Goal: Task Accomplishment & Management: Manage account settings

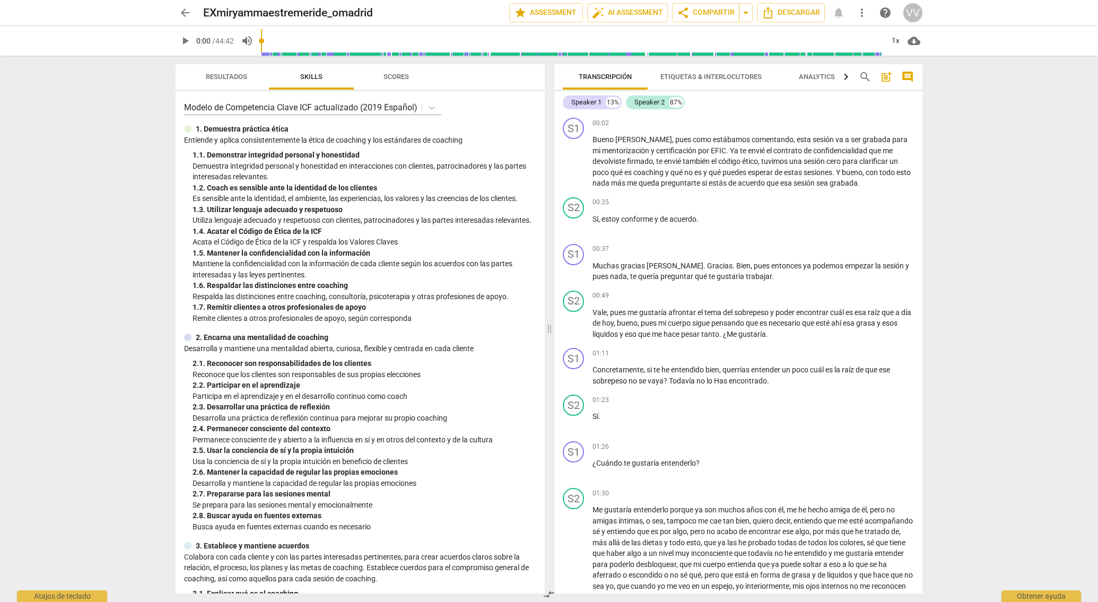
click at [182, 12] on span "arrow_back" at bounding box center [185, 12] width 13 height 13
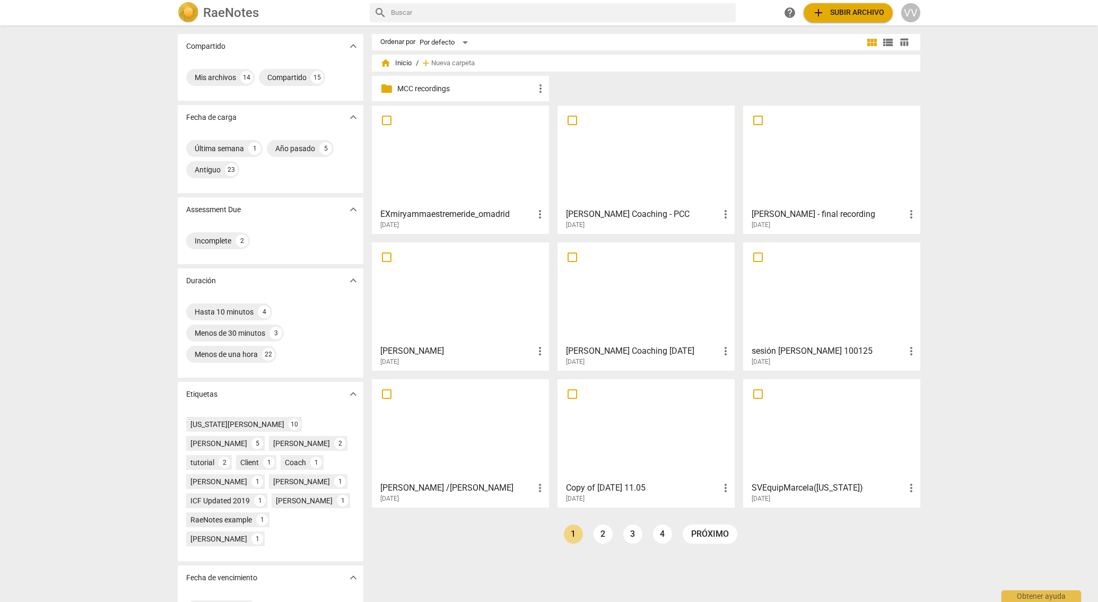
scroll to position [34, 0]
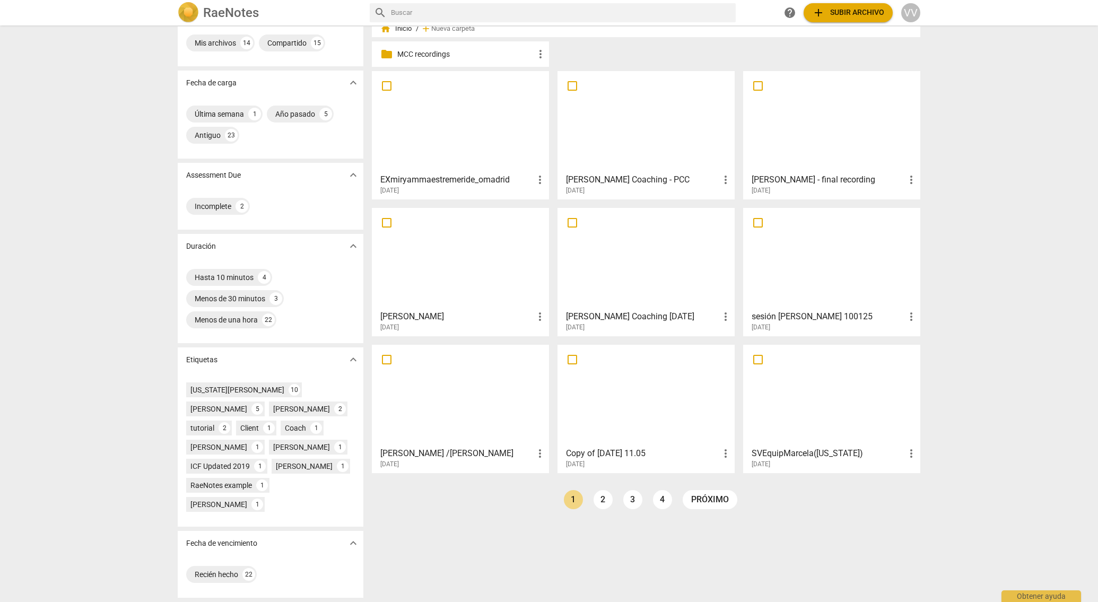
click at [912, 453] on span "more_vert" at bounding box center [911, 453] width 13 height 13
click at [925, 479] on li "Borrar" at bounding box center [925, 478] width 40 height 25
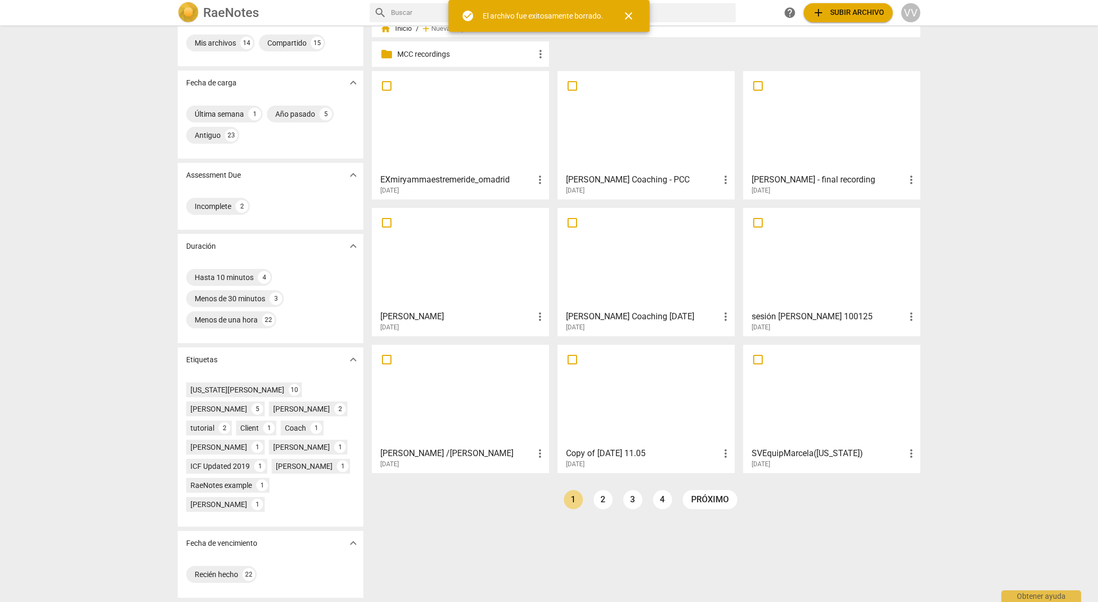
scroll to position [0, 0]
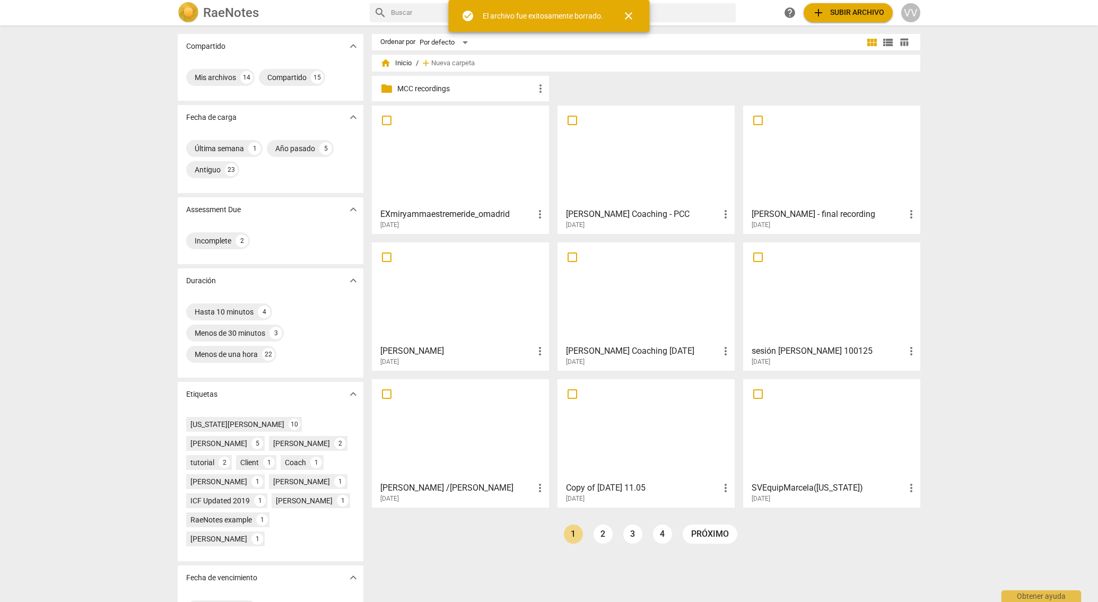
click at [726, 452] on div at bounding box center [646, 430] width 170 height 94
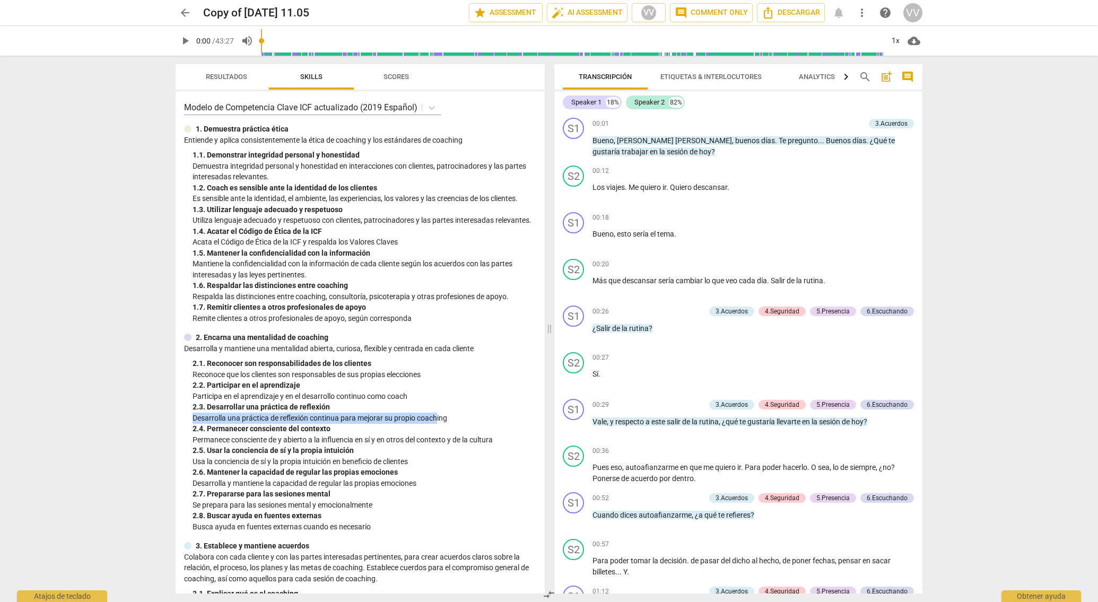
click at [437, 413] on div "2. 3. Desarrollar una práctica de reflexión Desarrolla una práctica de reflexió…" at bounding box center [365, 413] width 344 height 22
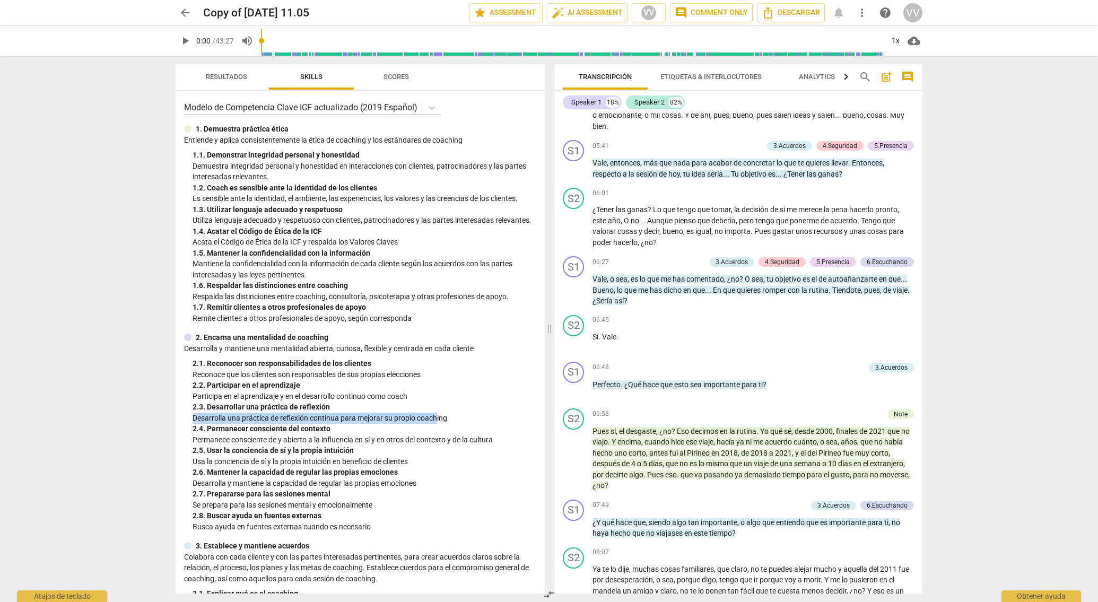
scroll to position [1206, 0]
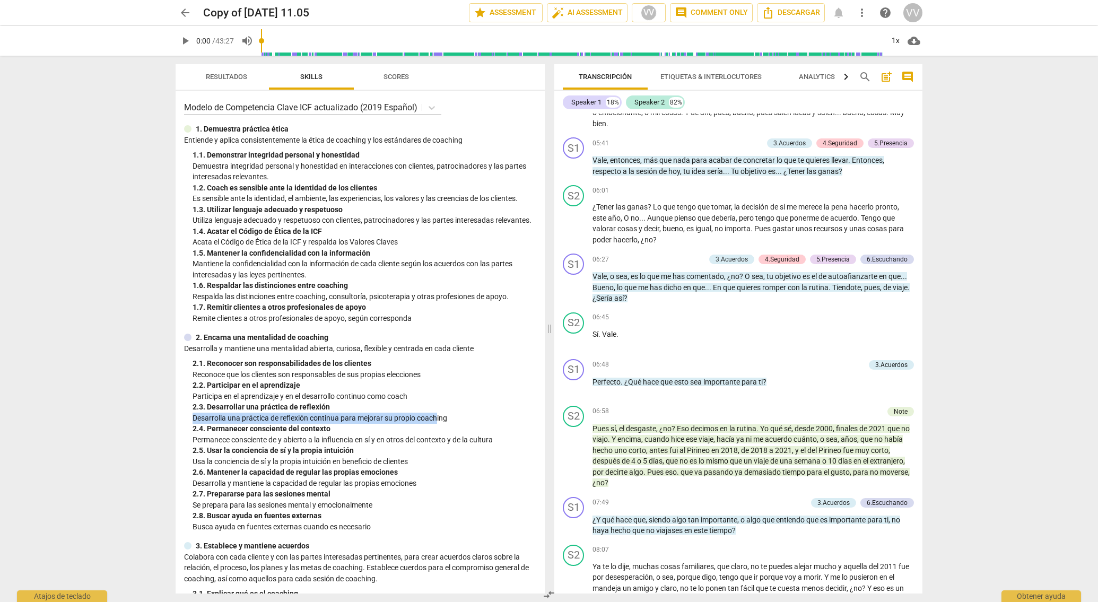
click at [187, 14] on span "arrow_back" at bounding box center [185, 12] width 13 height 13
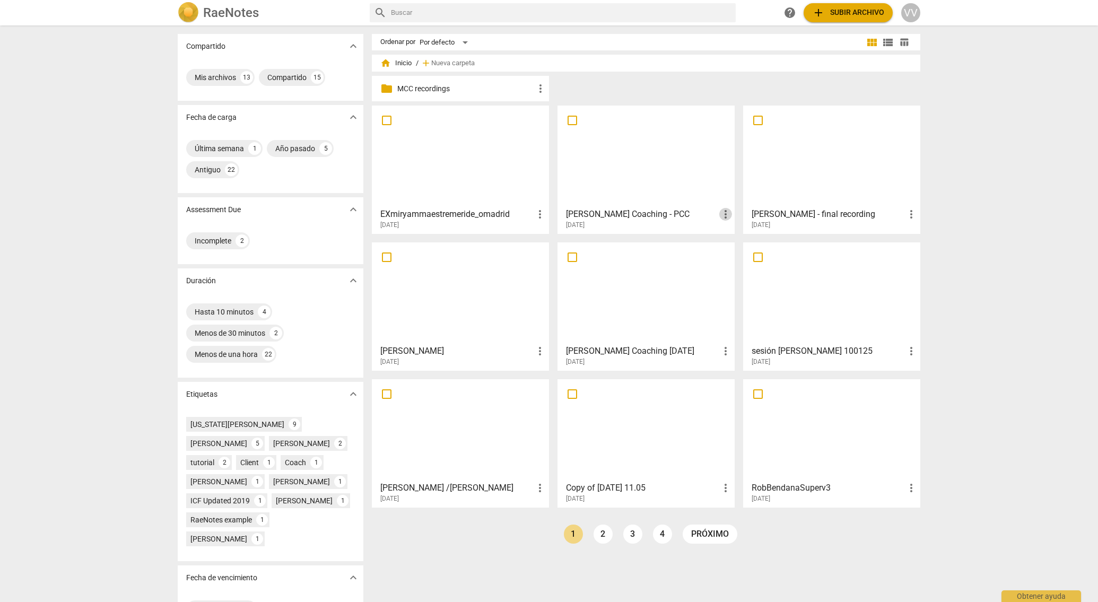
click at [725, 213] on span "more_vert" at bounding box center [725, 214] width 13 height 13
click at [740, 245] on li "Borrar" at bounding box center [739, 239] width 40 height 25
click at [910, 489] on span "more_vert" at bounding box center [911, 488] width 13 height 13
click at [929, 515] on li "Borrar" at bounding box center [925, 513] width 40 height 25
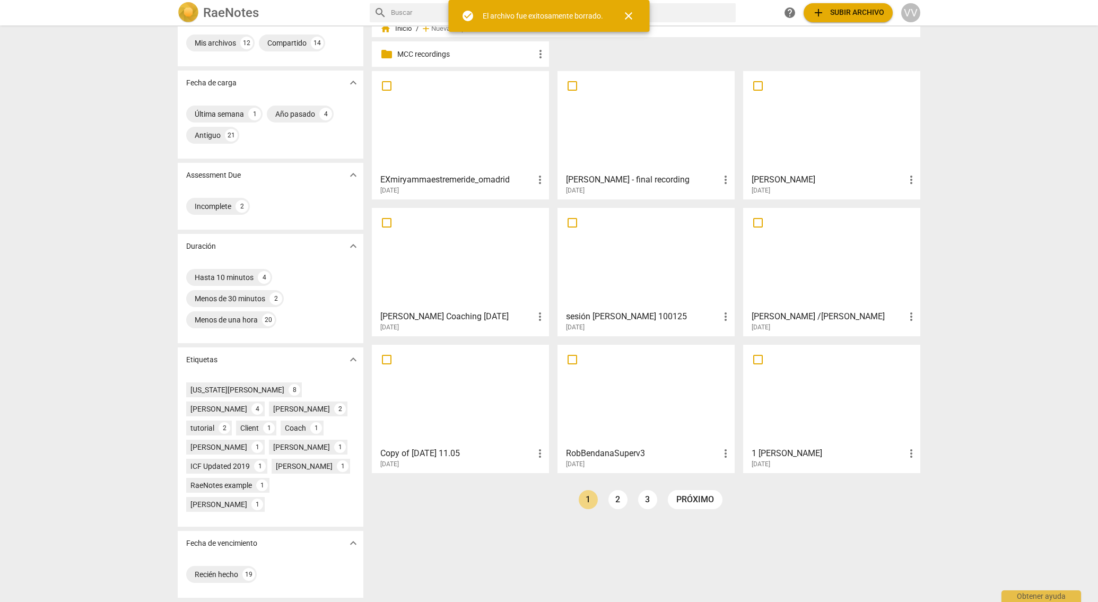
scroll to position [33, 0]
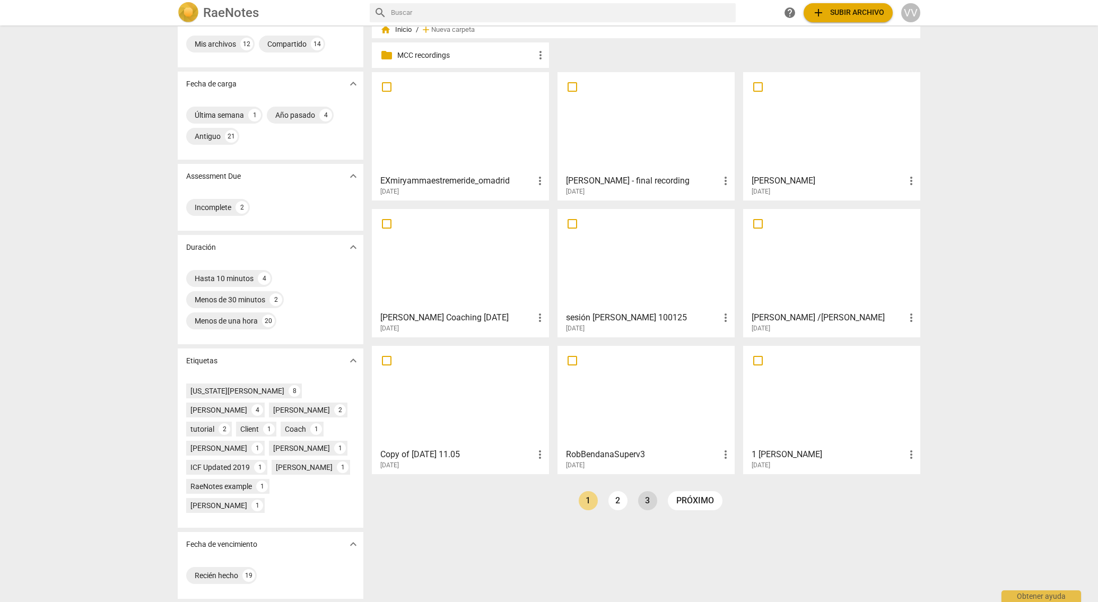
click at [642, 500] on link "3" at bounding box center [647, 500] width 19 height 19
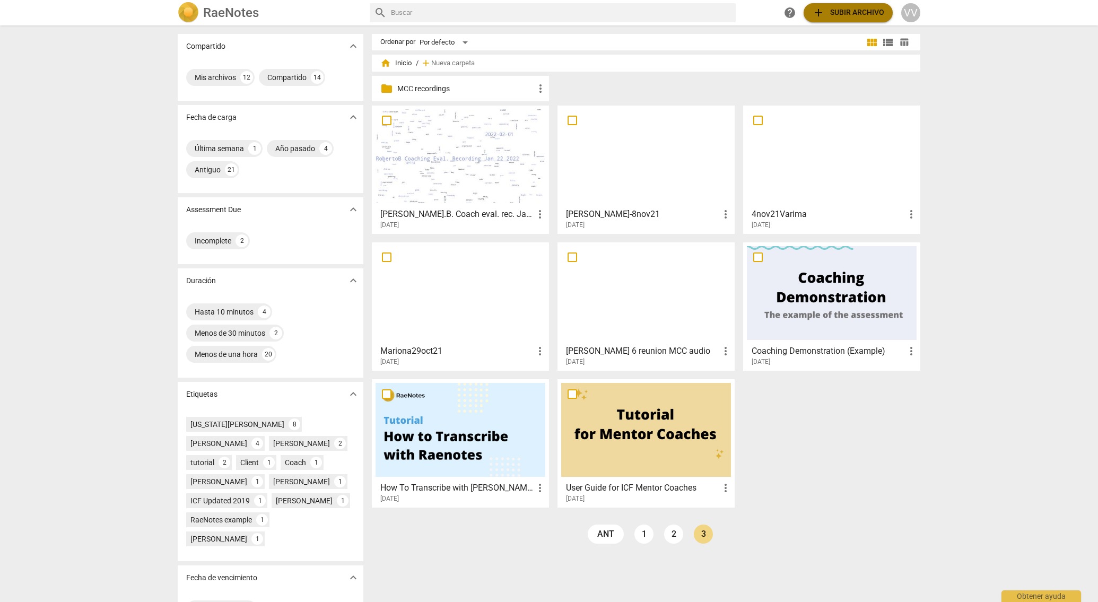
click at [857, 12] on span "add Subir archivo" at bounding box center [848, 12] width 72 height 13
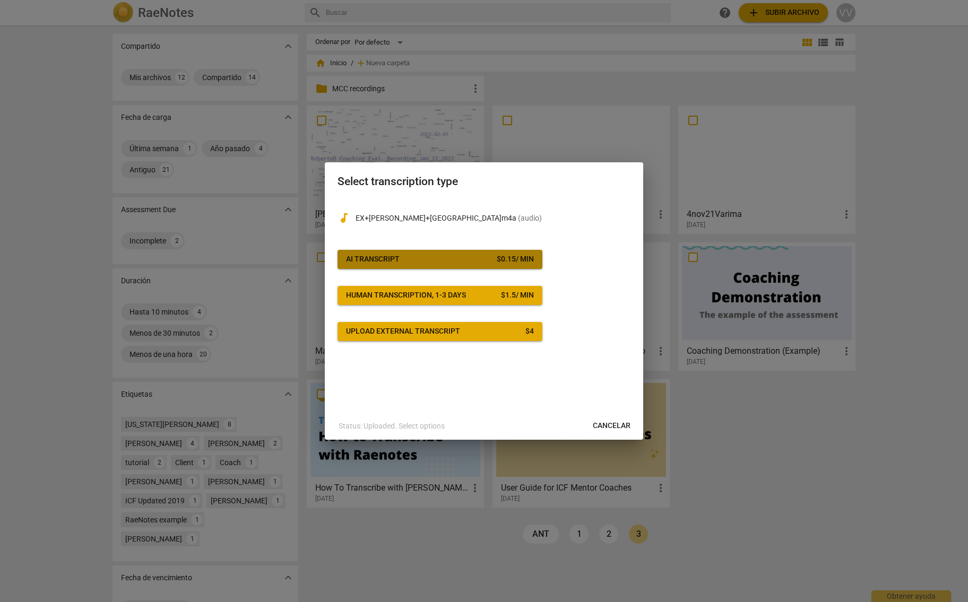
click at [419, 260] on span "AI Transcript $ 0.15 / min" at bounding box center [440, 259] width 188 height 11
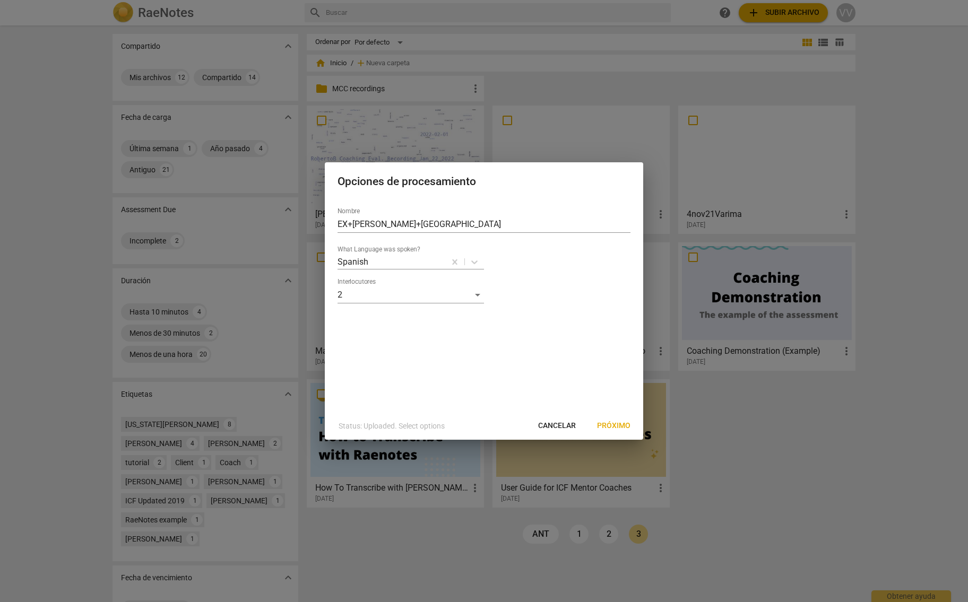
click at [615, 425] on span "Próximo" at bounding box center [613, 426] width 33 height 11
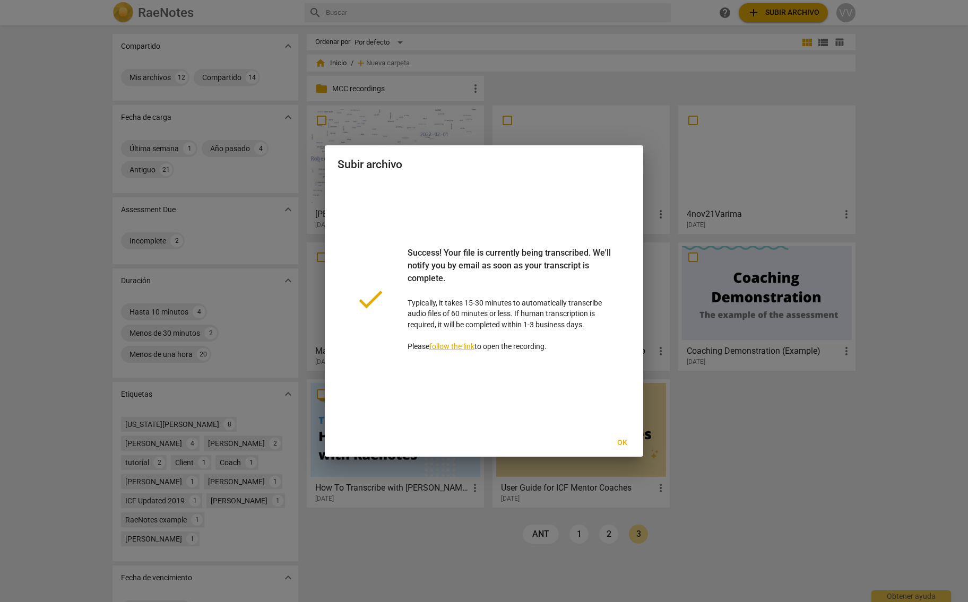
click at [622, 442] on span "Ok" at bounding box center [621, 443] width 17 height 11
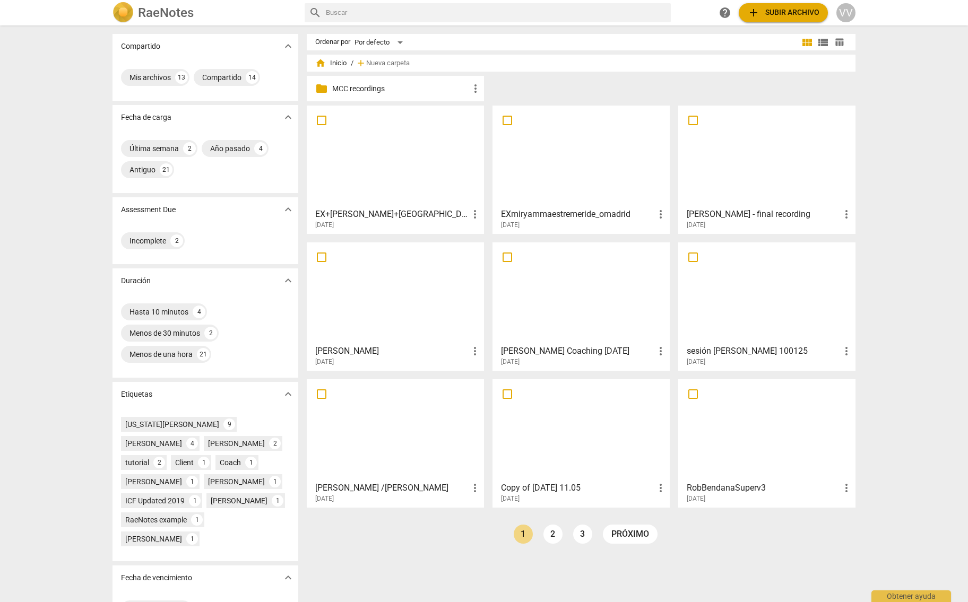
click at [476, 486] on span "more_vert" at bounding box center [474, 488] width 13 height 13
click at [481, 518] on li "Borrar" at bounding box center [488, 513] width 40 height 25
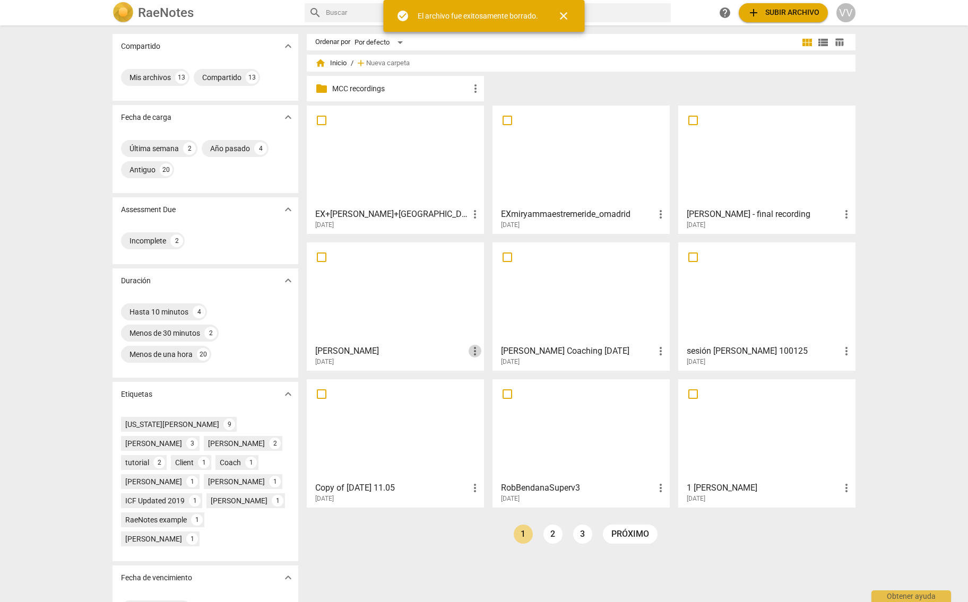
click at [474, 351] on span "more_vert" at bounding box center [474, 351] width 13 height 13
click at [484, 378] on li "Borrar" at bounding box center [488, 376] width 40 height 25
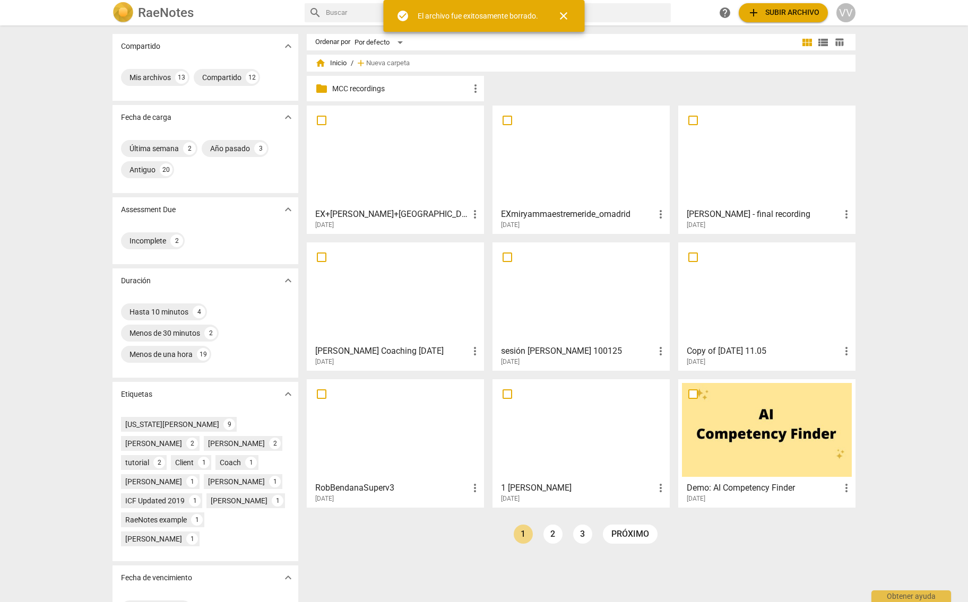
click at [663, 350] on span "more_vert" at bounding box center [660, 351] width 13 height 13
drag, startPoint x: 676, startPoint y: 382, endPoint x: 561, endPoint y: 320, distance: 130.5
click at [676, 382] on li "Borrar" at bounding box center [674, 376] width 40 height 25
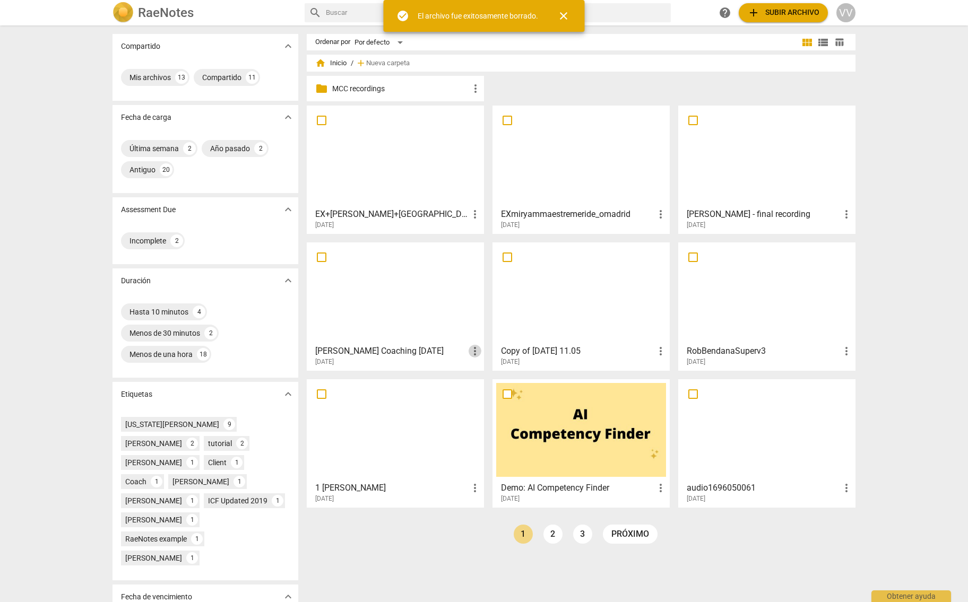
click at [475, 353] on span "more_vert" at bounding box center [474, 351] width 13 height 13
click at [482, 374] on li "Borrar" at bounding box center [488, 376] width 40 height 25
